Goal: Find specific page/section: Find specific page/section

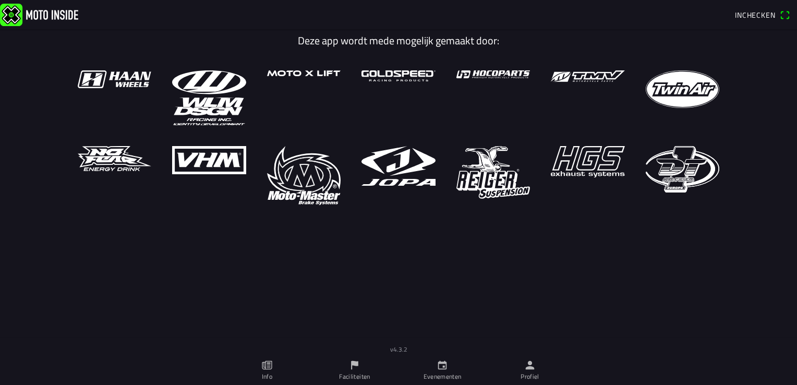
click at [353, 369] on icon "flag" at bounding box center [354, 364] width 11 height 11
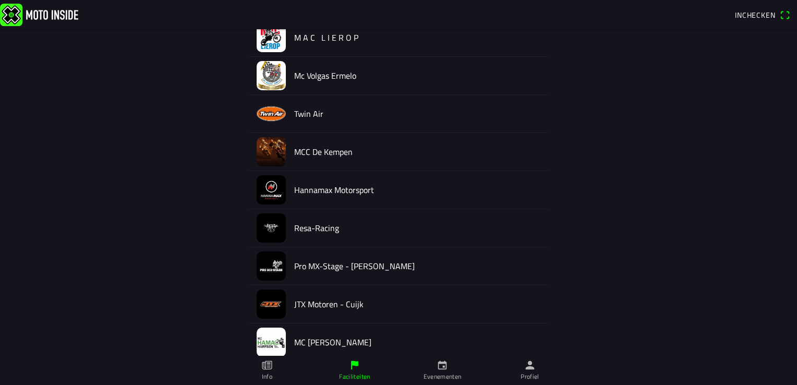
scroll to position [453, 0]
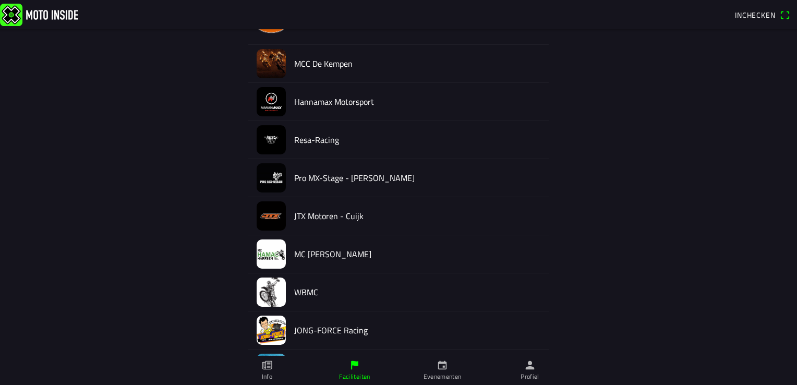
click at [315, 255] on h2 "MC [PERSON_NAME]" at bounding box center [417, 254] width 246 height 10
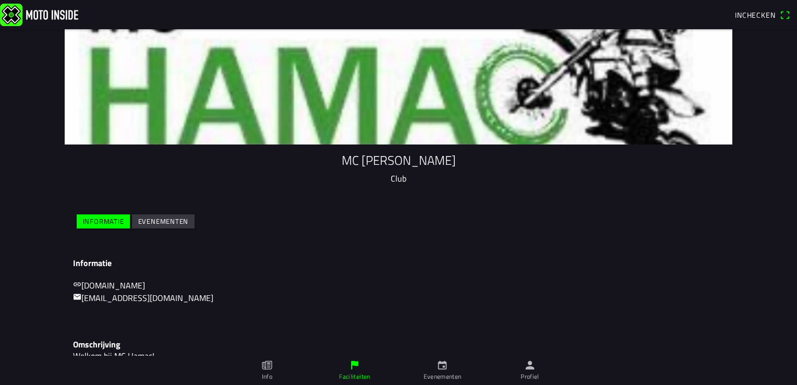
click at [0, 0] on slot "Evenementen" at bounding box center [0, 0] width 0 height 0
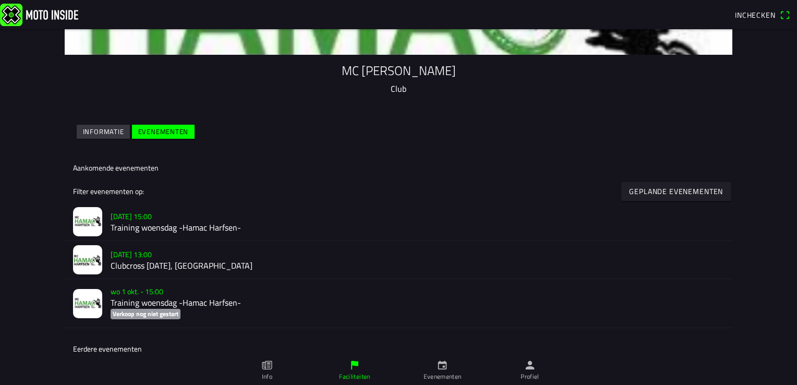
scroll to position [91, 0]
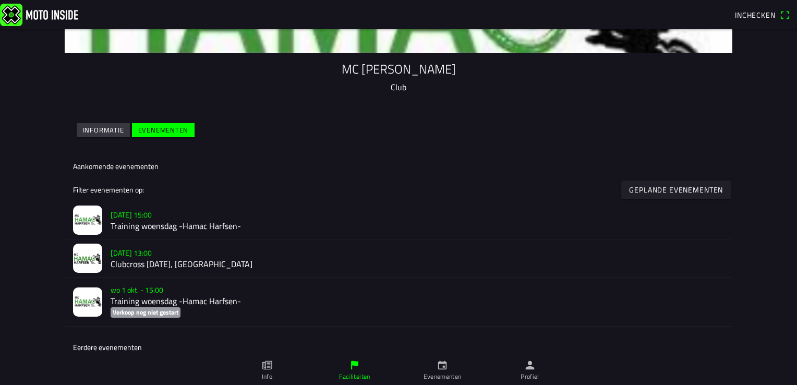
click at [148, 260] on h2 "Clubcross [DATE], [GEOGRAPHIC_DATA]" at bounding box center [417, 265] width 613 height 10
